Goal: Task Accomplishment & Management: Manage account settings

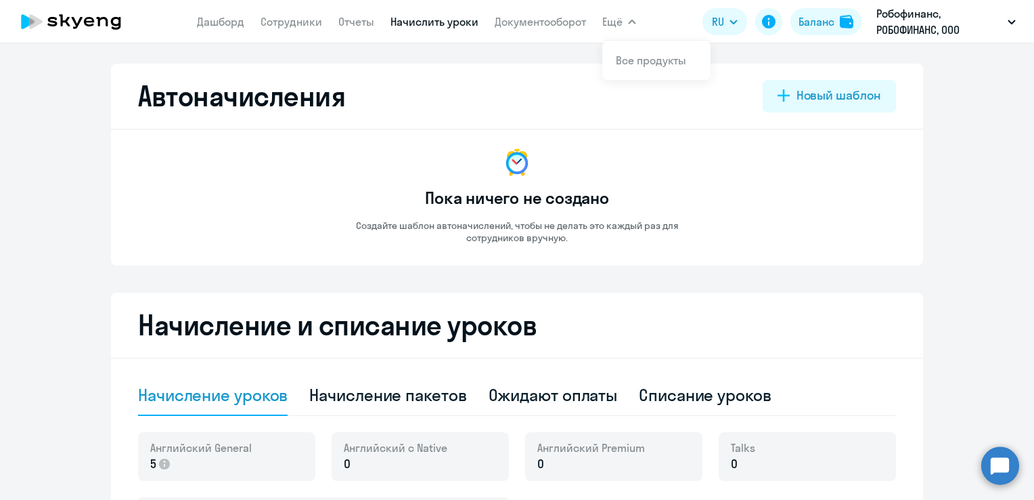
select select "10"
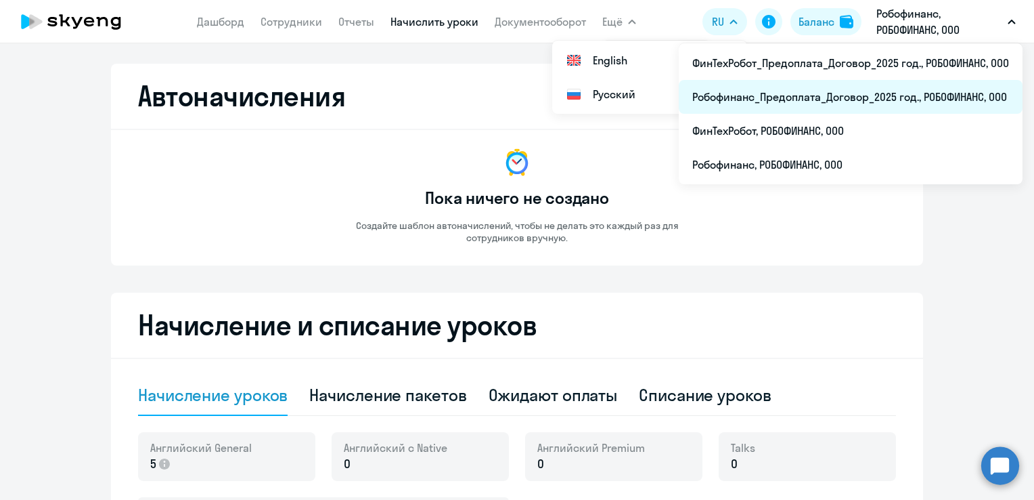
click at [950, 91] on li "Робофинанс_Предоплата_Договор_2025 год., РОБОФИНАНС, ООО" at bounding box center [851, 97] width 344 height 34
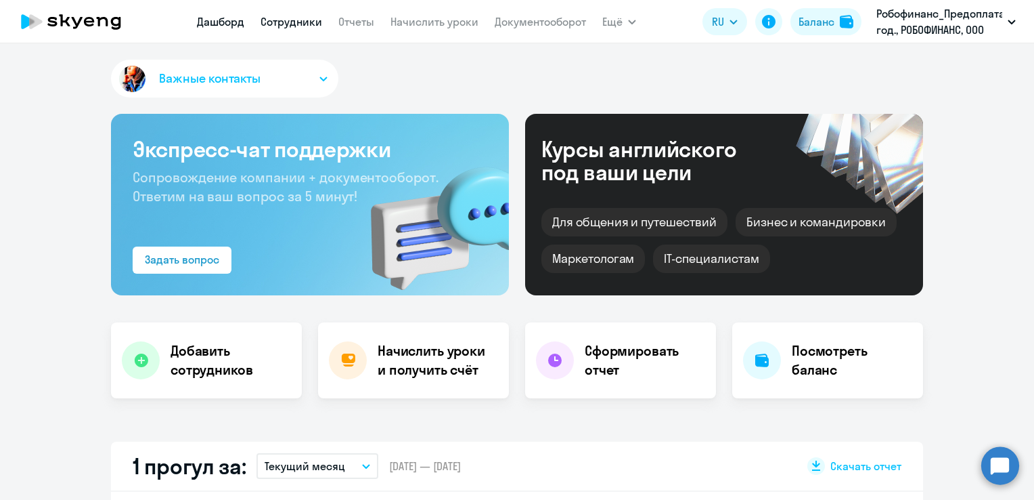
click at [301, 23] on link "Сотрудники" at bounding box center [292, 22] width 62 height 14
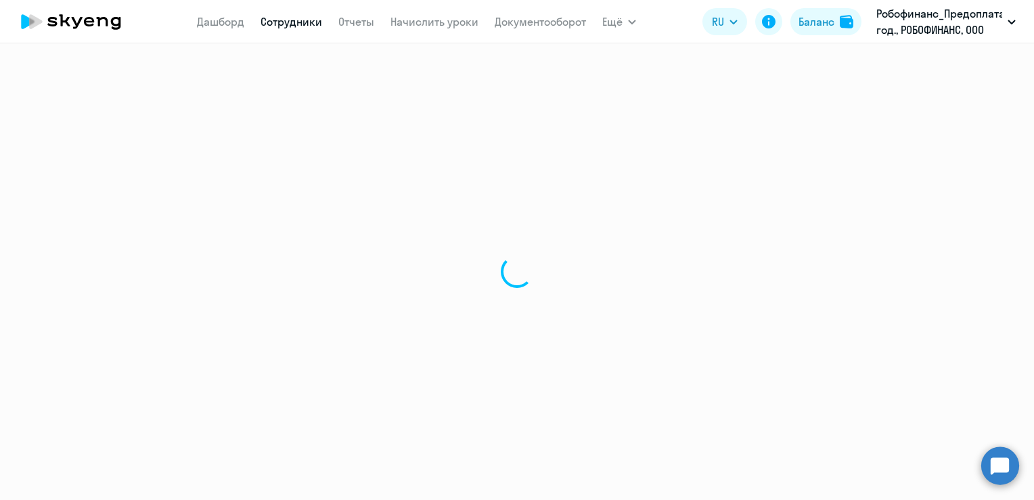
select select "30"
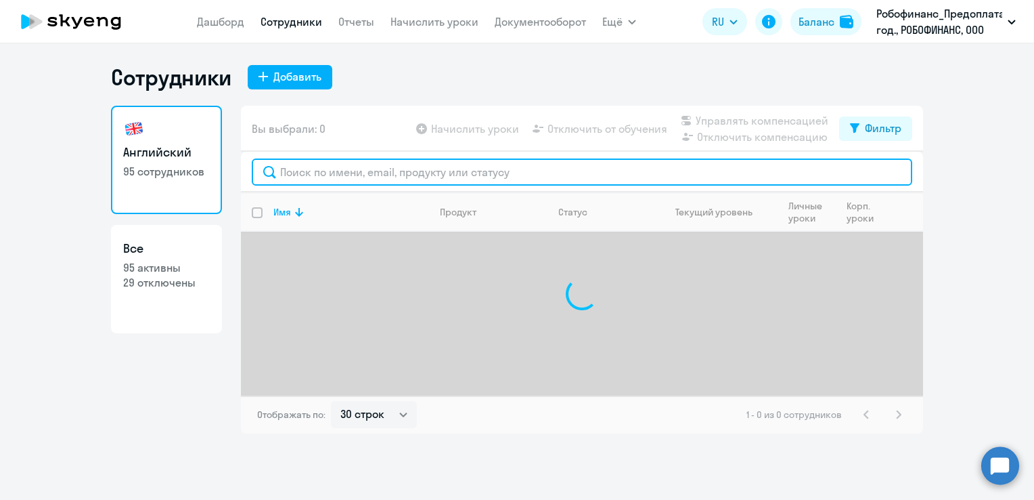
click at [485, 172] on input "text" at bounding box center [582, 171] width 661 height 27
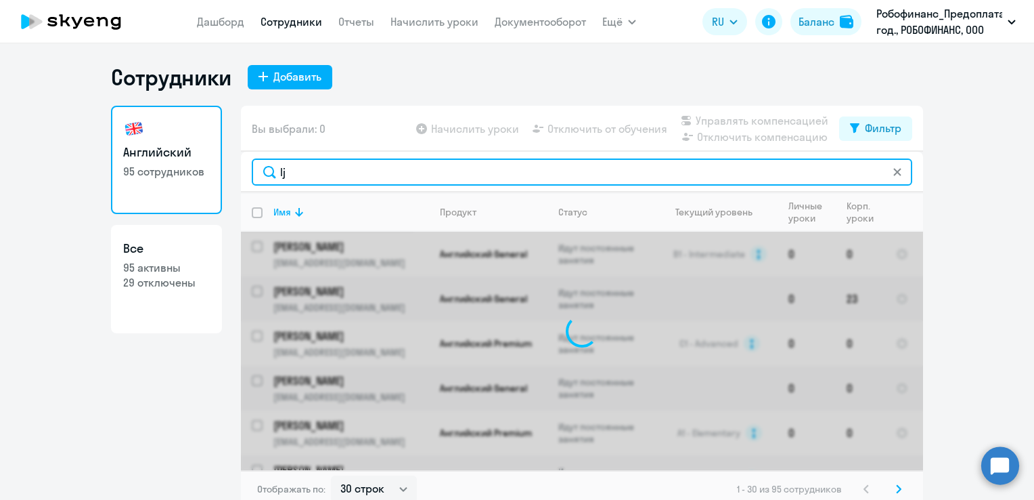
type input "l"
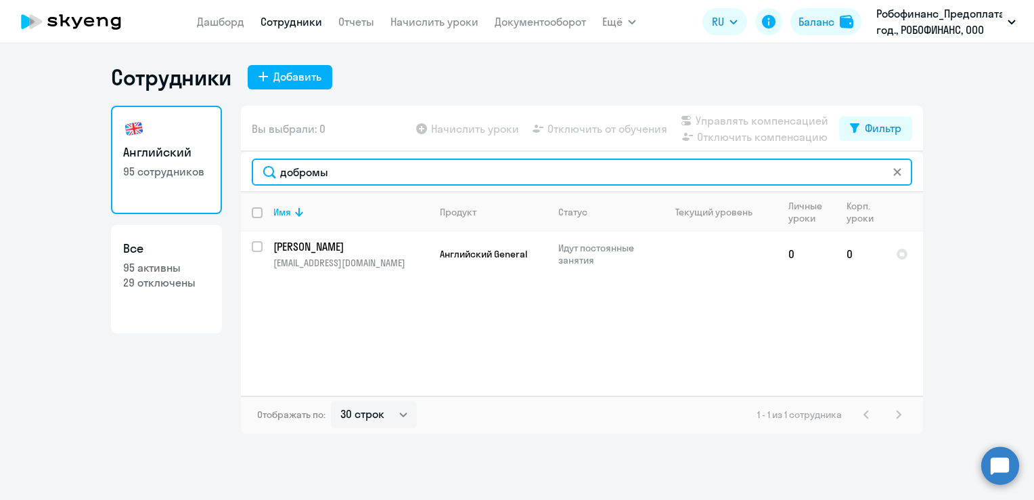
type input "добромы"
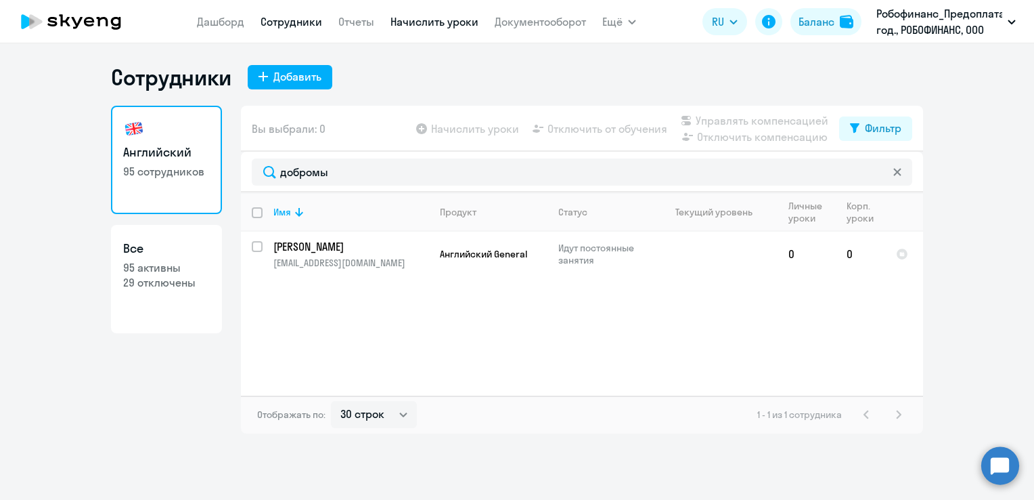
click at [444, 22] on link "Начислить уроки" at bounding box center [435, 22] width 88 height 14
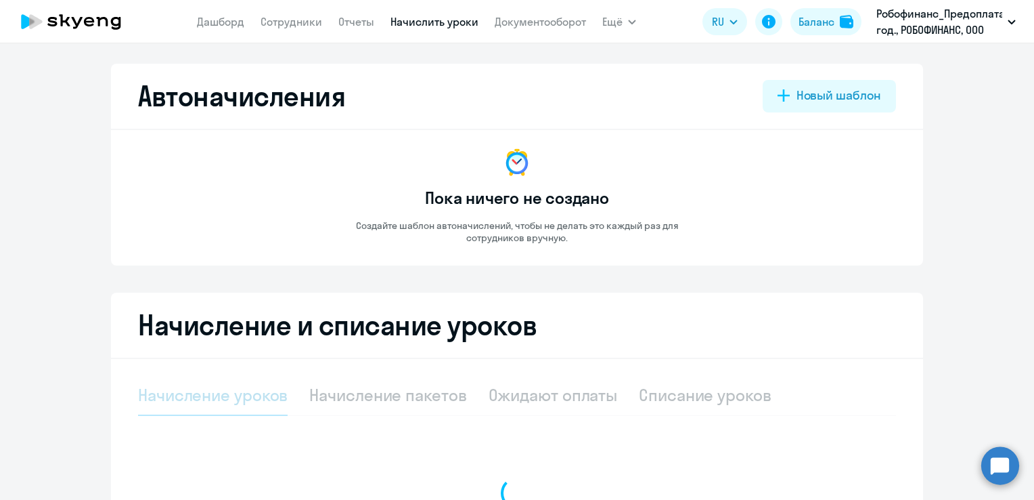
select select "10"
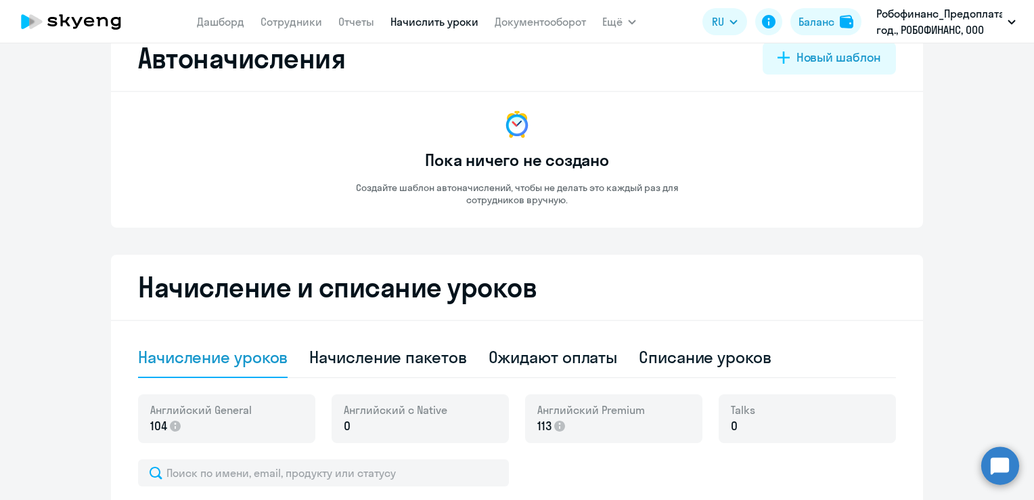
scroll to position [271, 0]
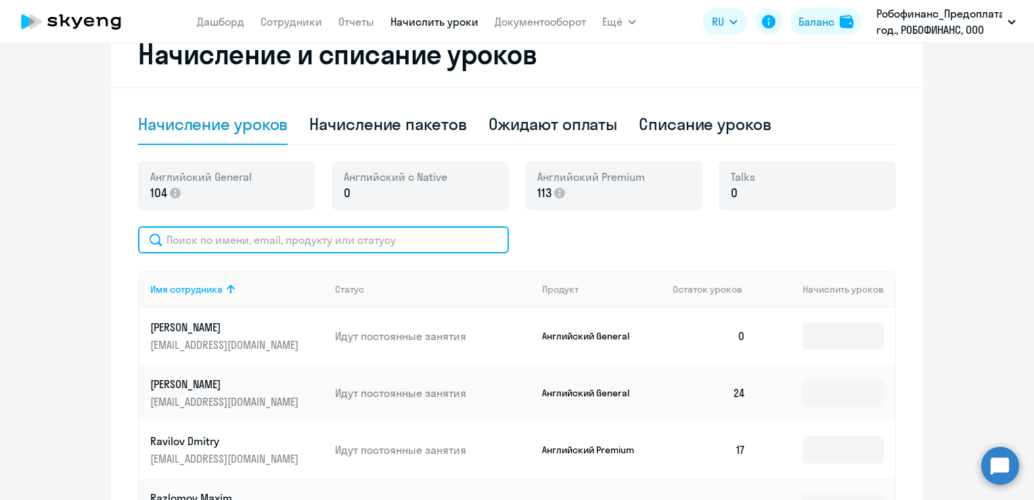
click at [363, 239] on input "text" at bounding box center [323, 239] width 371 height 27
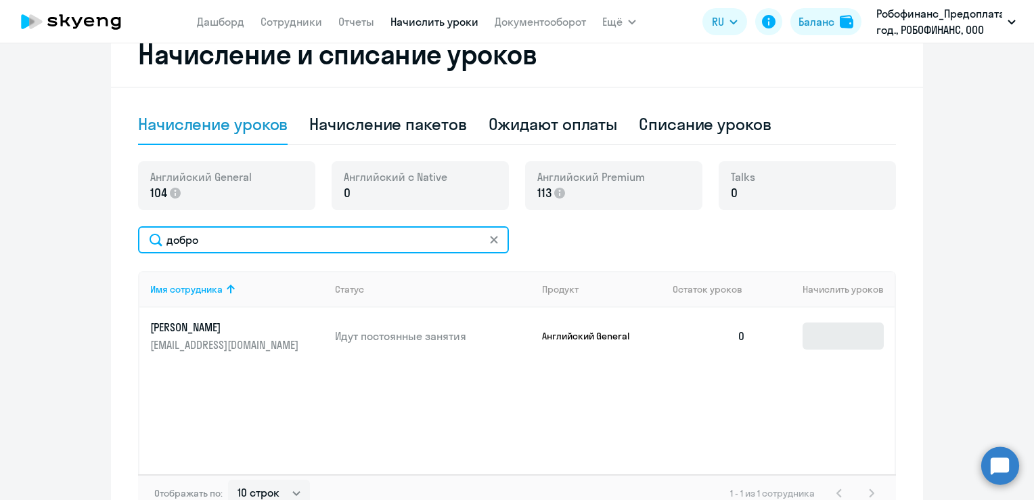
type input "добро"
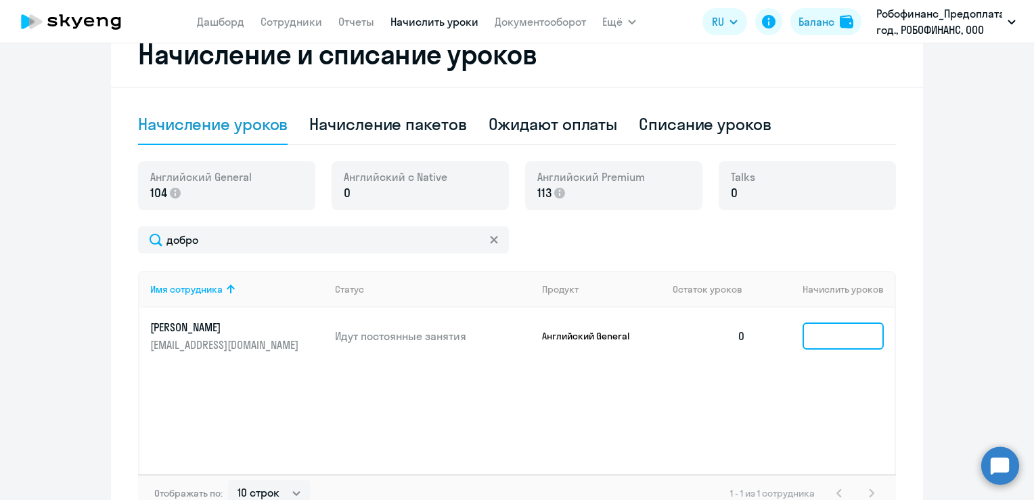
click at [825, 341] on input at bounding box center [843, 335] width 81 height 27
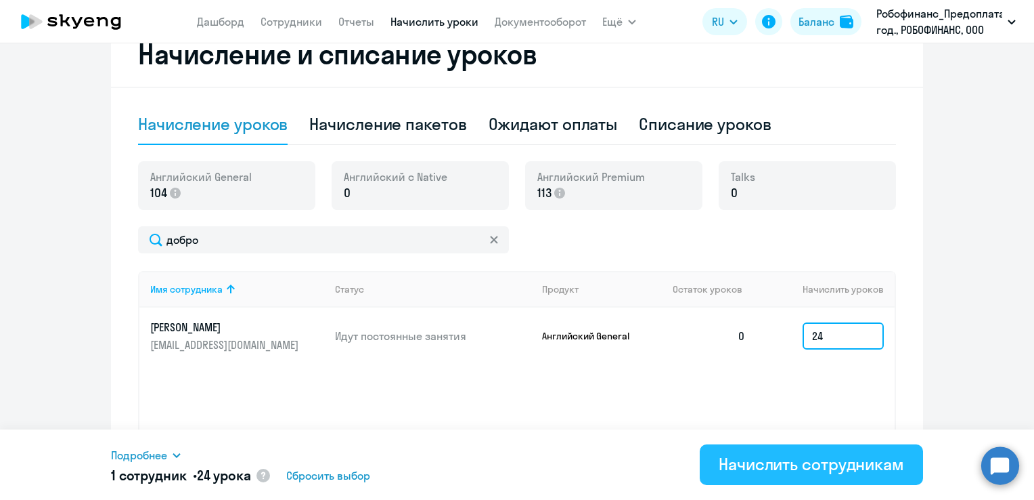
type input "24"
click at [833, 466] on div "Начислить сотрудникам" at bounding box center [811, 464] width 185 height 22
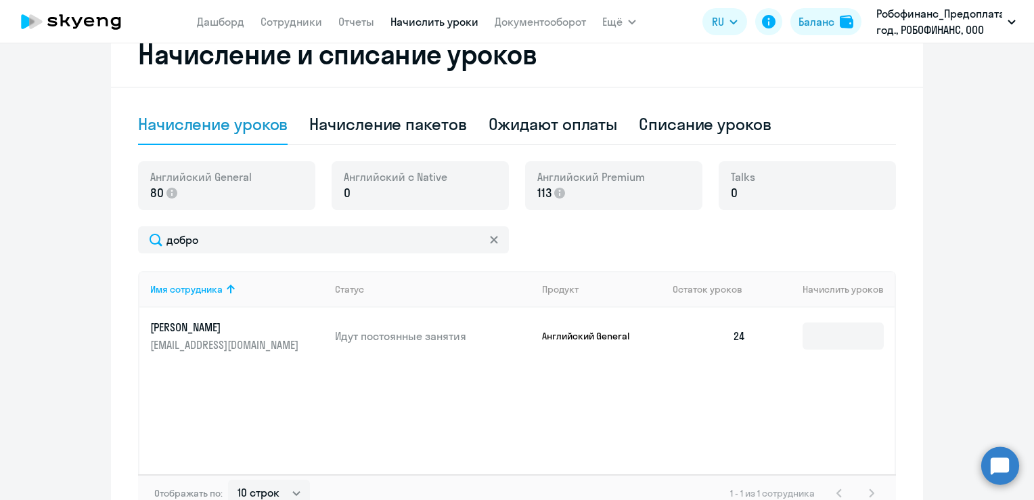
click at [111, 21] on icon at bounding box center [116, 23] width 10 height 13
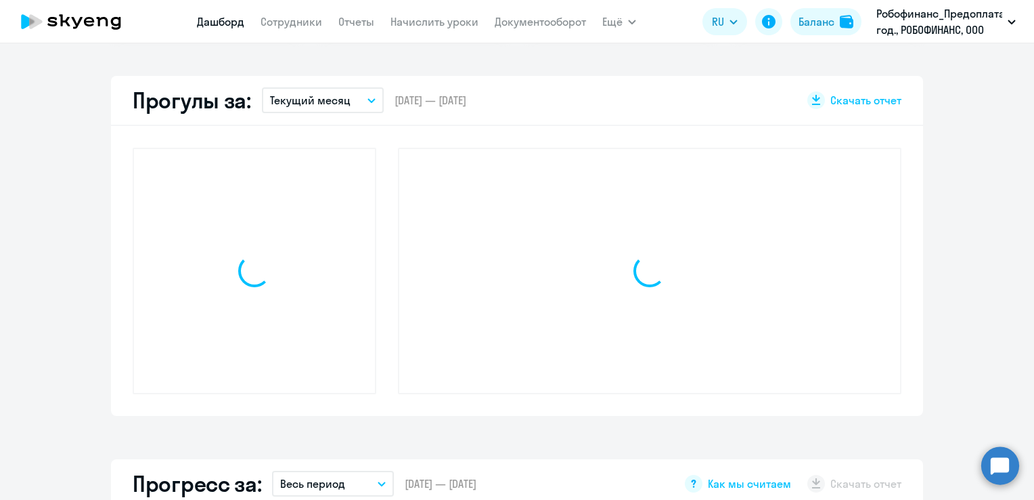
scroll to position [366, 0]
select select "30"
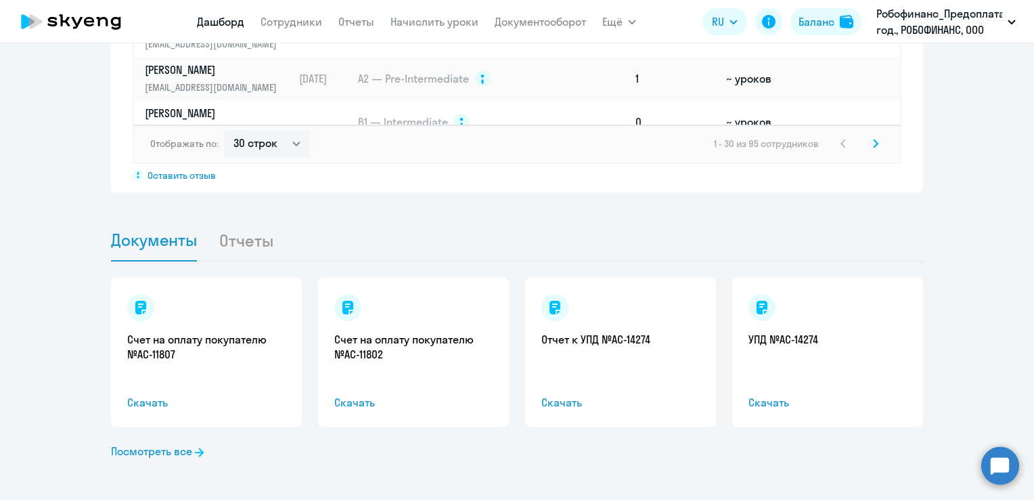
scroll to position [1178, 0]
click at [157, 237] on span "Документы" at bounding box center [154, 239] width 86 height 20
click at [128, 452] on link "Посмотреть все" at bounding box center [157, 451] width 93 height 16
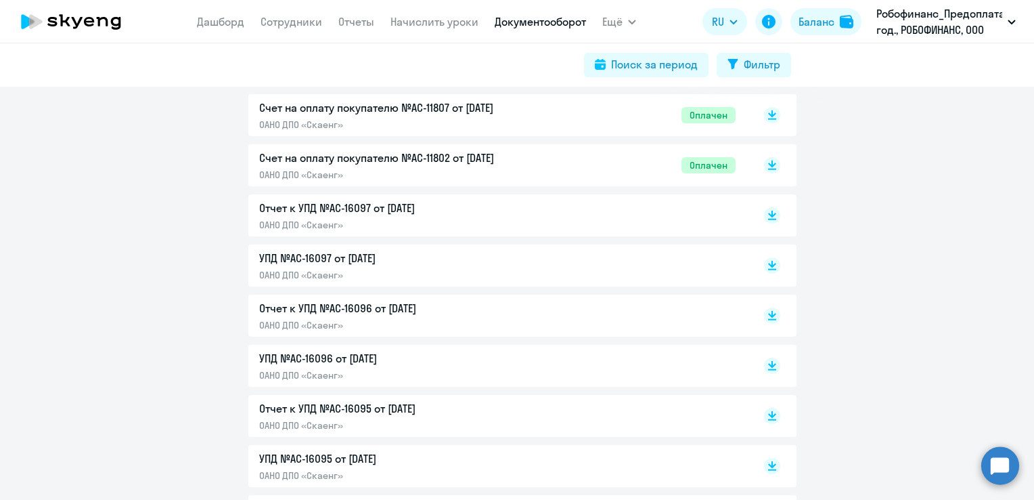
scroll to position [271, 0]
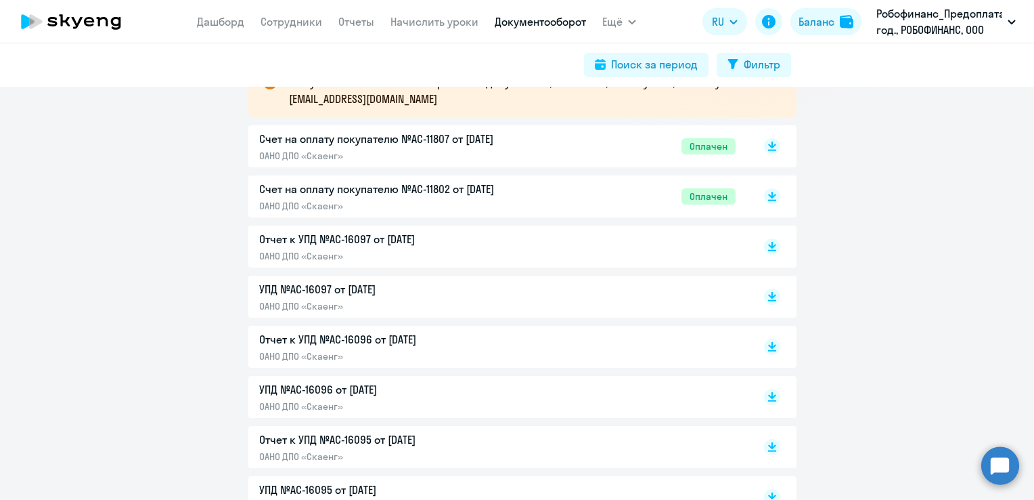
click at [393, 246] on p "Отчет к УПД №AC-16097 от [DATE]" at bounding box center [401, 239] width 284 height 16
click at [349, 297] on p "УПД №AC-16097 от [DATE]" at bounding box center [401, 289] width 284 height 16
click at [314, 391] on p "УПД №AC-16096 от [DATE]" at bounding box center [401, 389] width 284 height 16
click at [376, 396] on p "УПД №AC-16096 от [DATE]" at bounding box center [401, 389] width 284 height 16
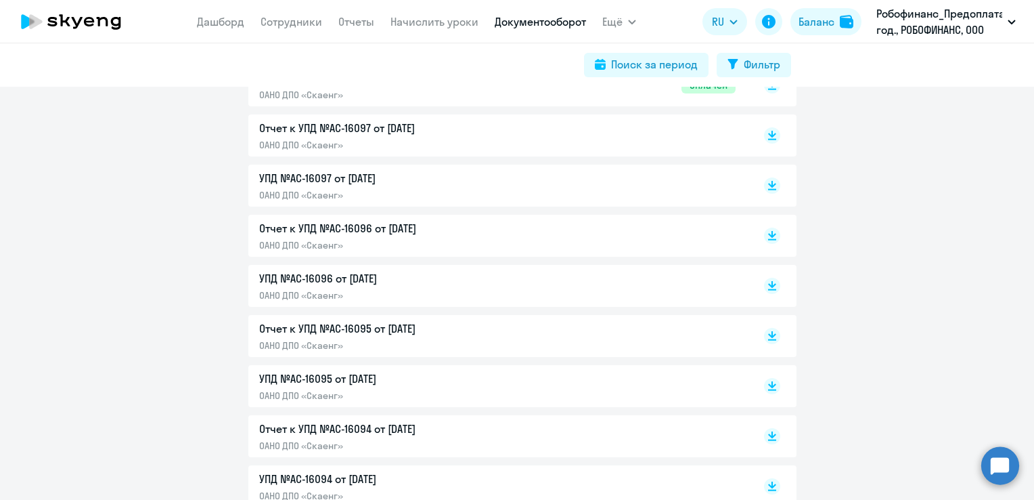
scroll to position [406, 0]
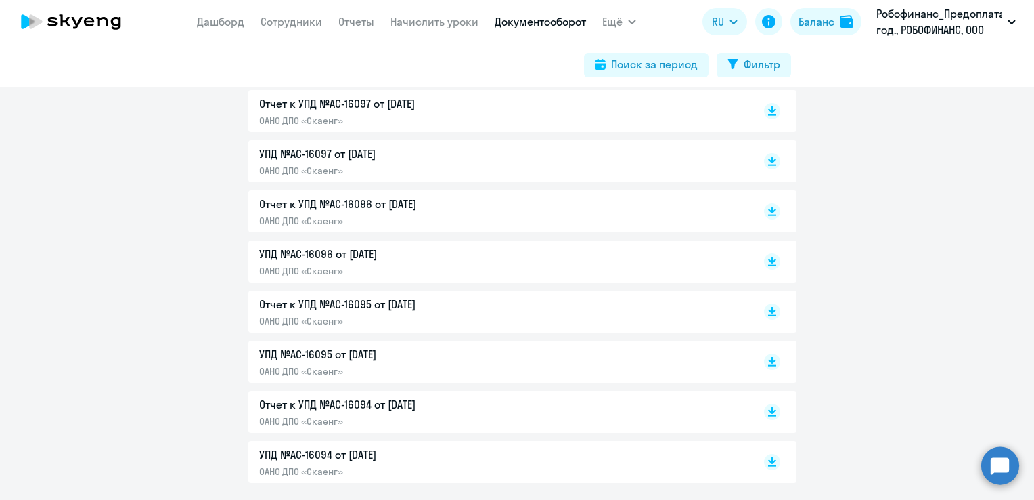
click at [393, 368] on p "ОАНО ДПО «Скаенг»" at bounding box center [401, 371] width 284 height 12
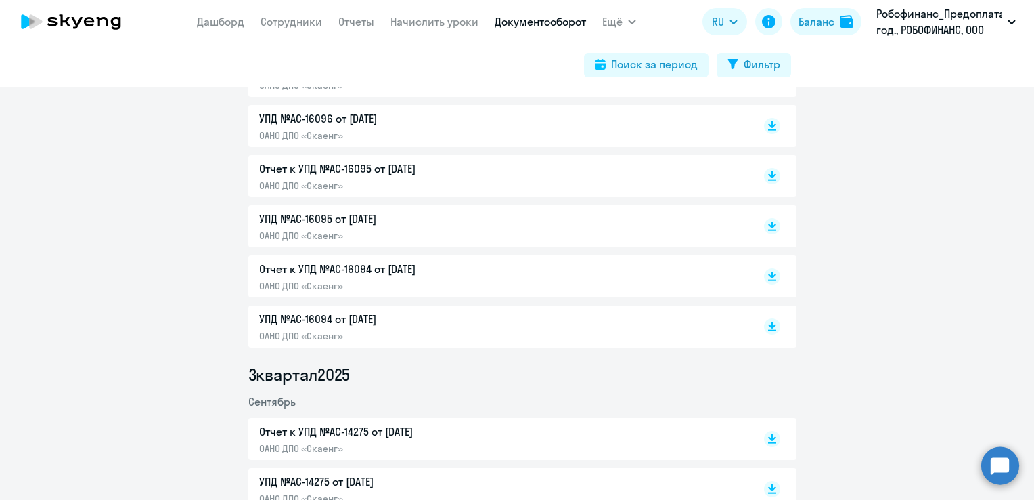
click at [407, 321] on p "УПД №AC-16094 от [DATE]" at bounding box center [401, 319] width 284 height 16
